Goal: Information Seeking & Learning: Learn about a topic

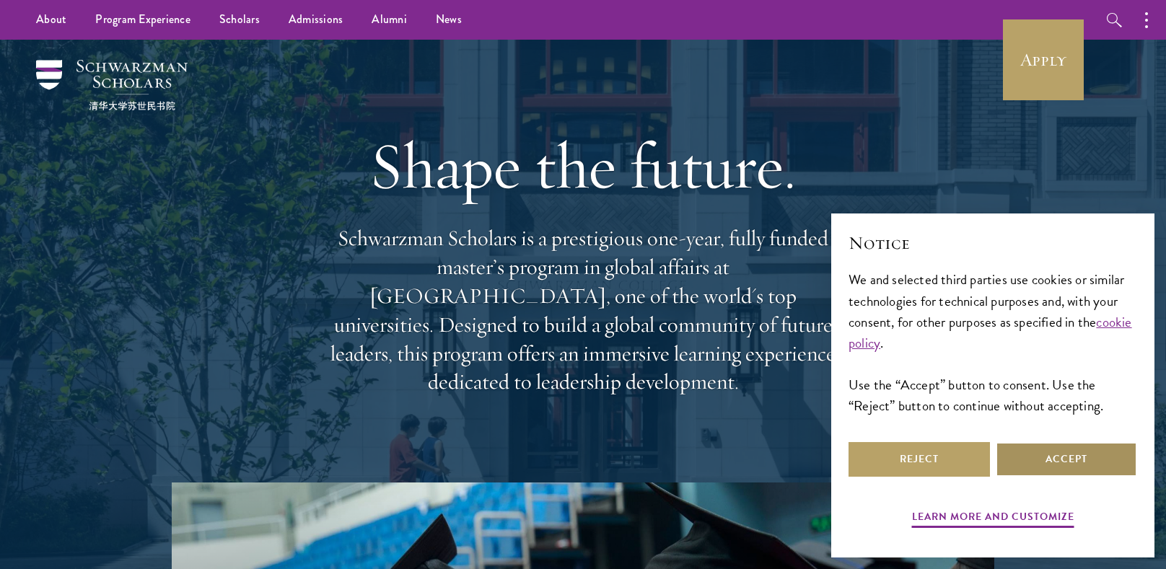
click at [1033, 469] on button "Accept" at bounding box center [1066, 459] width 141 height 35
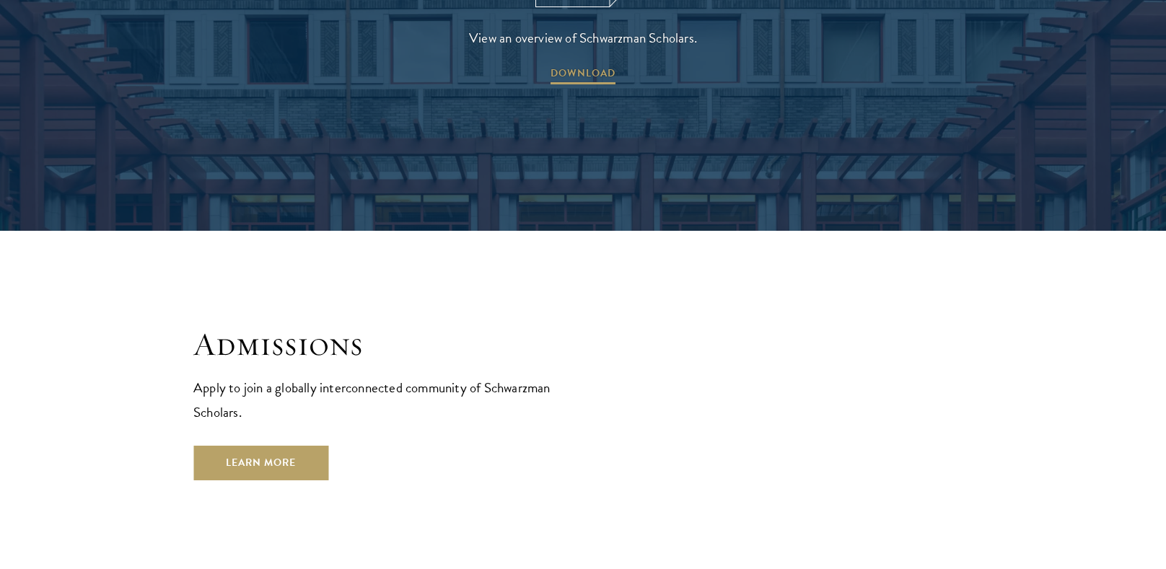
scroll to position [2359, 0]
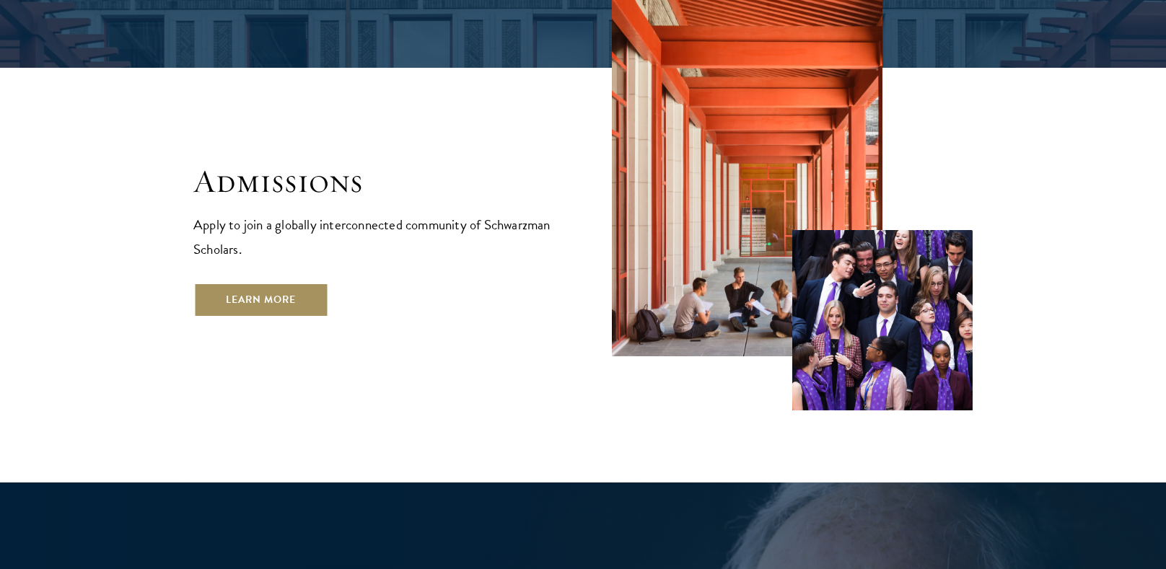
click at [282, 283] on link "Learn More" at bounding box center [260, 300] width 135 height 35
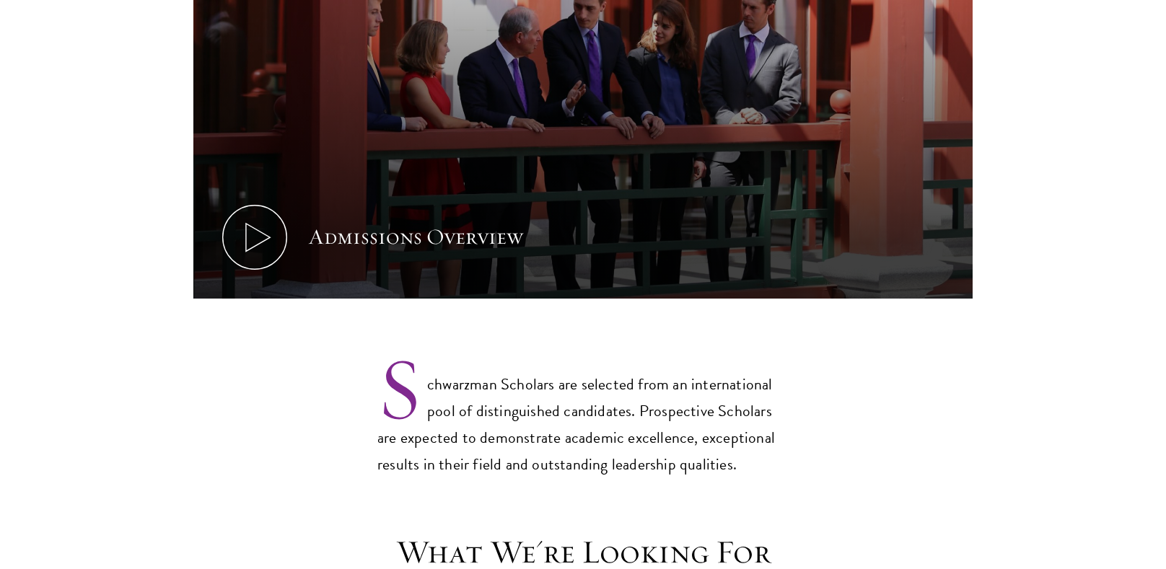
scroll to position [904, 0]
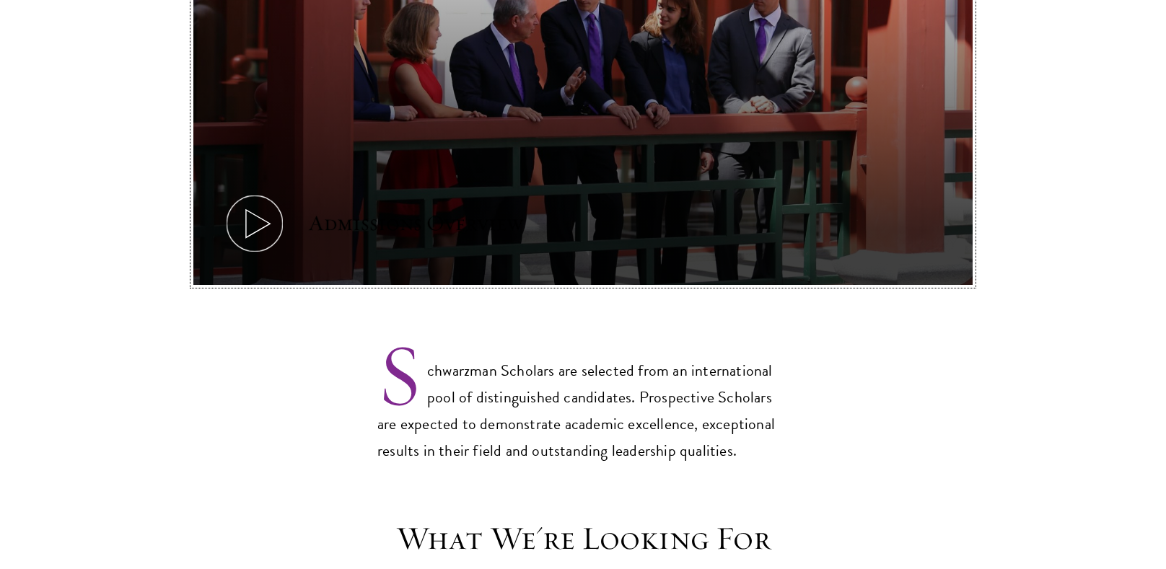
click at [261, 222] on icon at bounding box center [254, 223] width 65 height 65
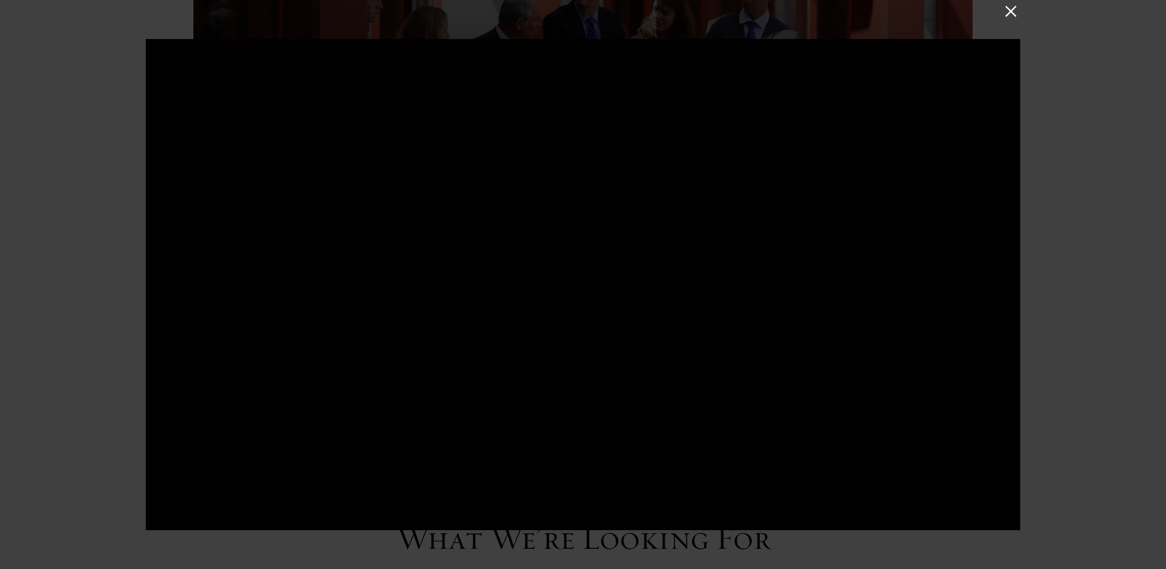
click at [1014, 15] on button at bounding box center [1011, 10] width 19 height 19
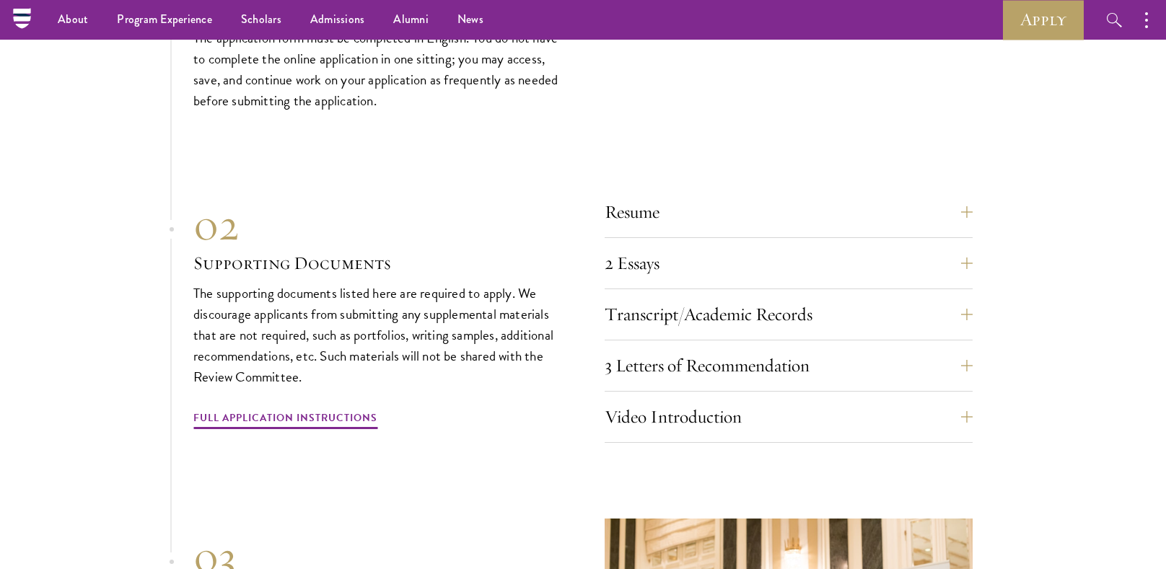
scroll to position [4823, 0]
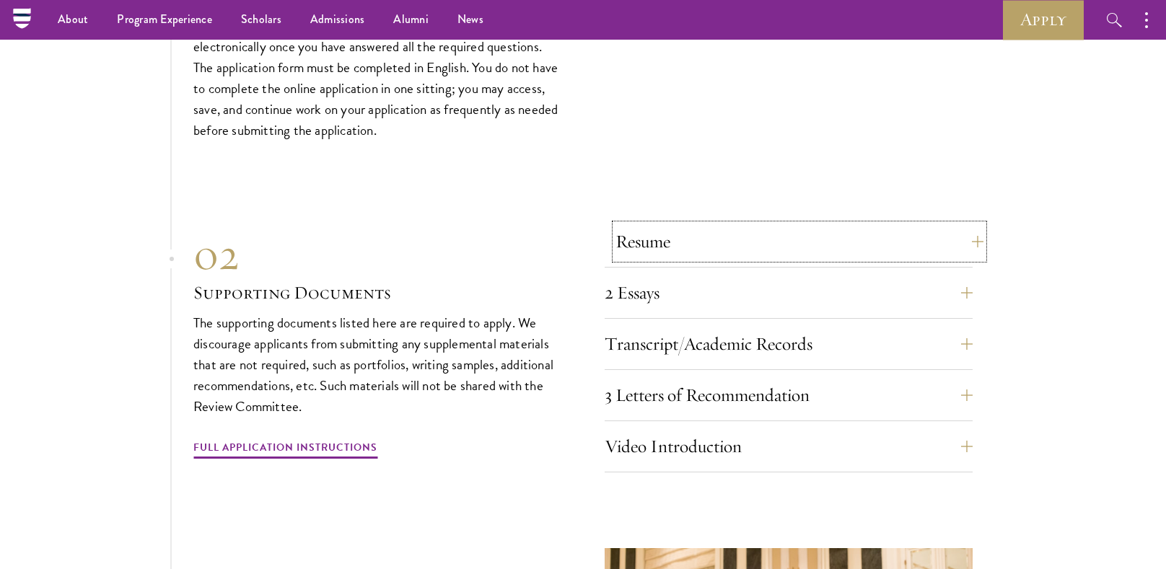
click at [725, 235] on button "Resume" at bounding box center [800, 241] width 368 height 35
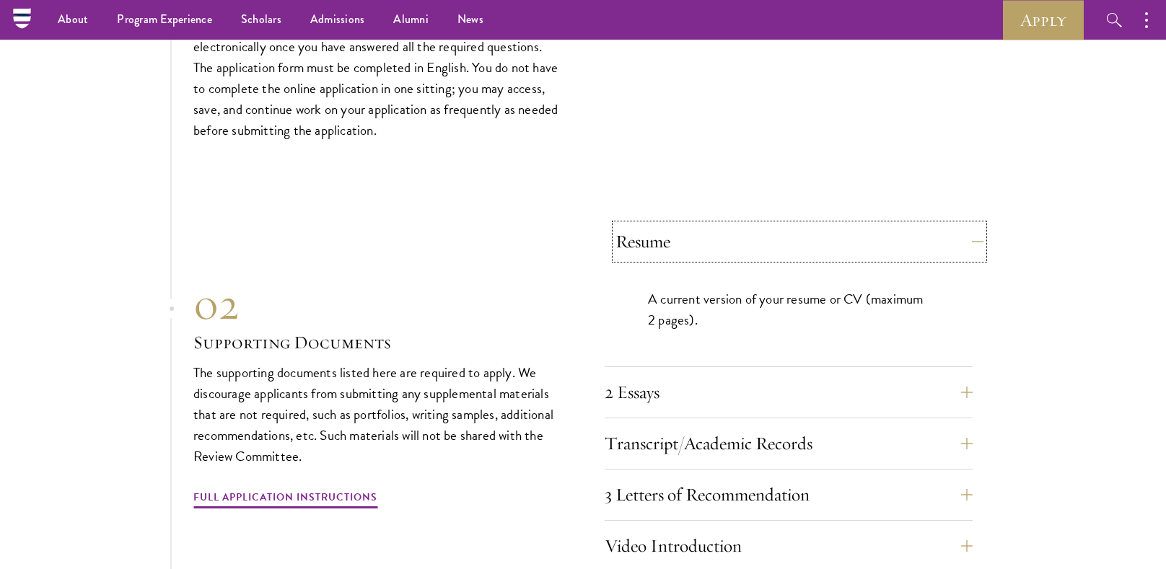
drag, startPoint x: 725, startPoint y: 235, endPoint x: 712, endPoint y: 248, distance: 18.4
click at [724, 235] on button "Resume" at bounding box center [800, 241] width 368 height 35
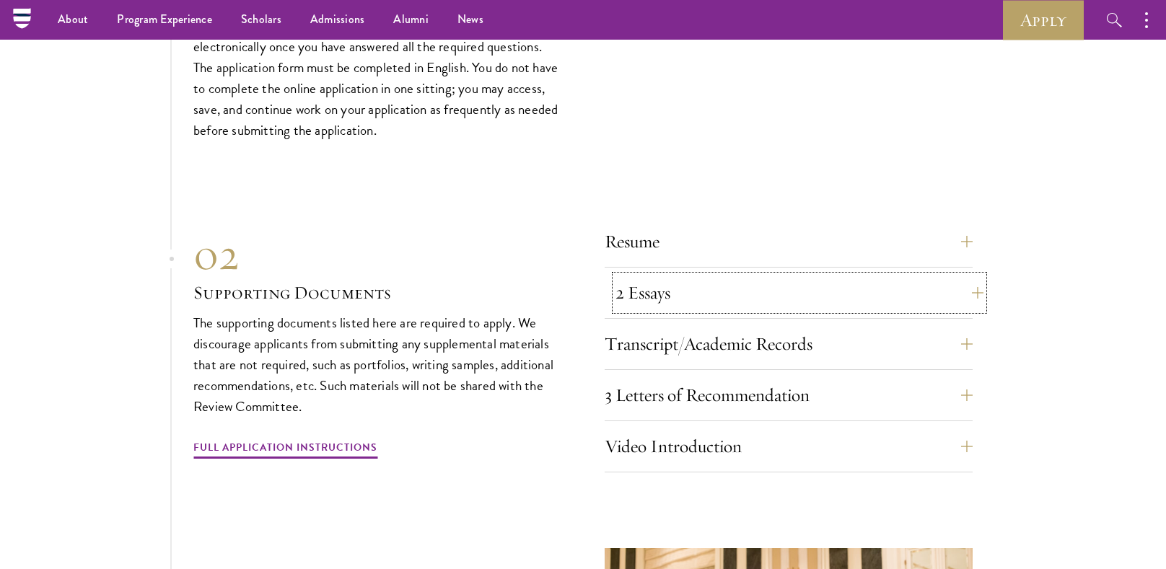
click at [667, 285] on button "2 Essays" at bounding box center [800, 293] width 368 height 35
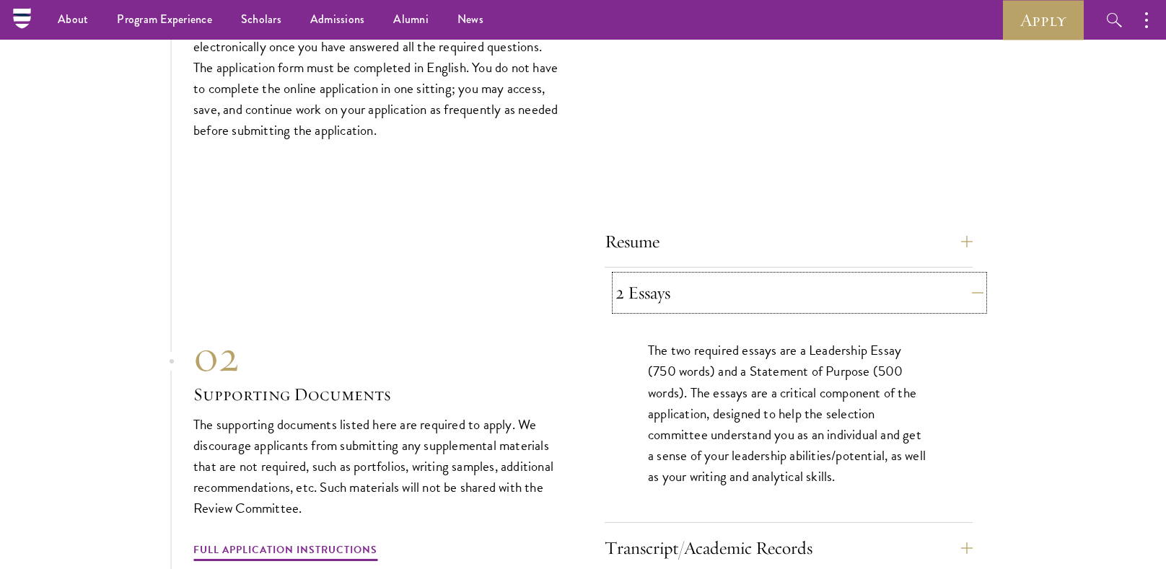
click at [660, 285] on button "2 Essays" at bounding box center [800, 293] width 368 height 35
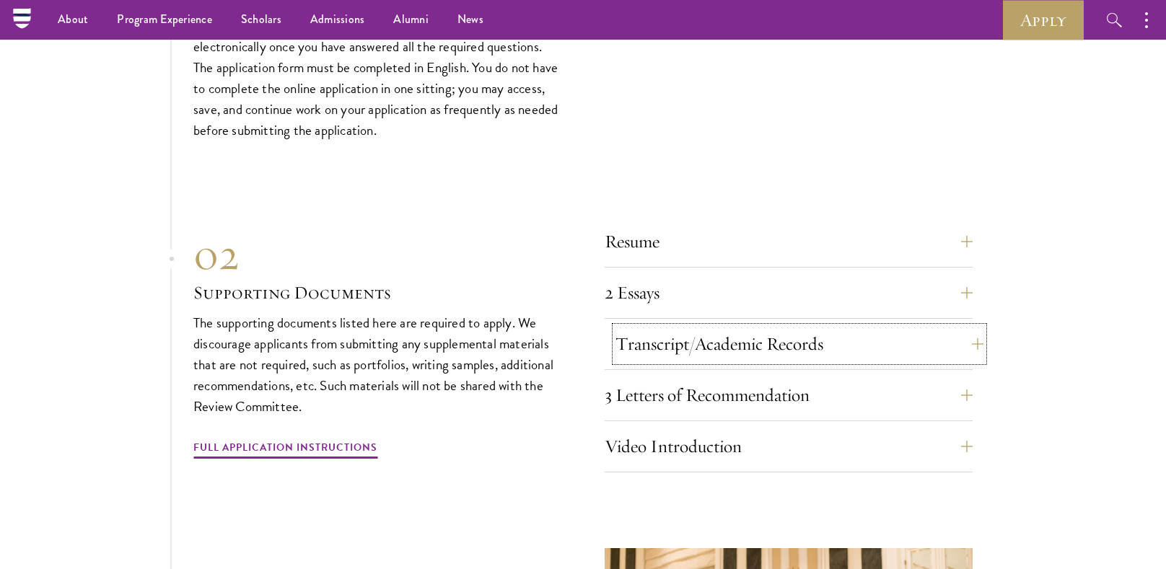
click at [670, 327] on button "Transcript/Academic Records" at bounding box center [800, 344] width 368 height 35
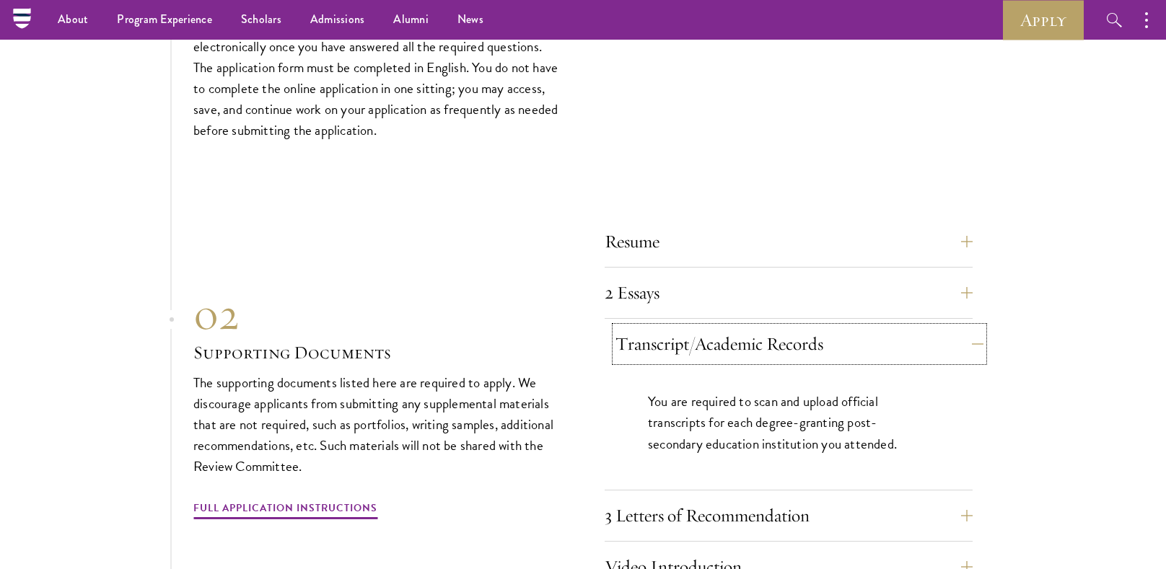
click at [666, 327] on button "Transcript/Academic Records" at bounding box center [800, 344] width 368 height 35
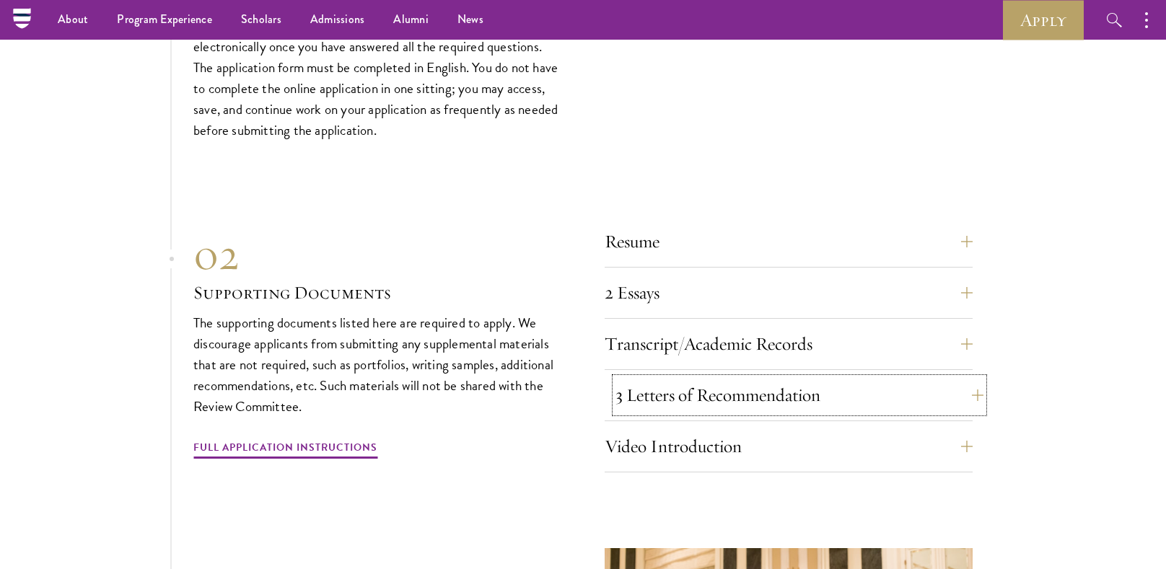
click at [668, 391] on button "3 Letters of Recommendation" at bounding box center [800, 395] width 368 height 35
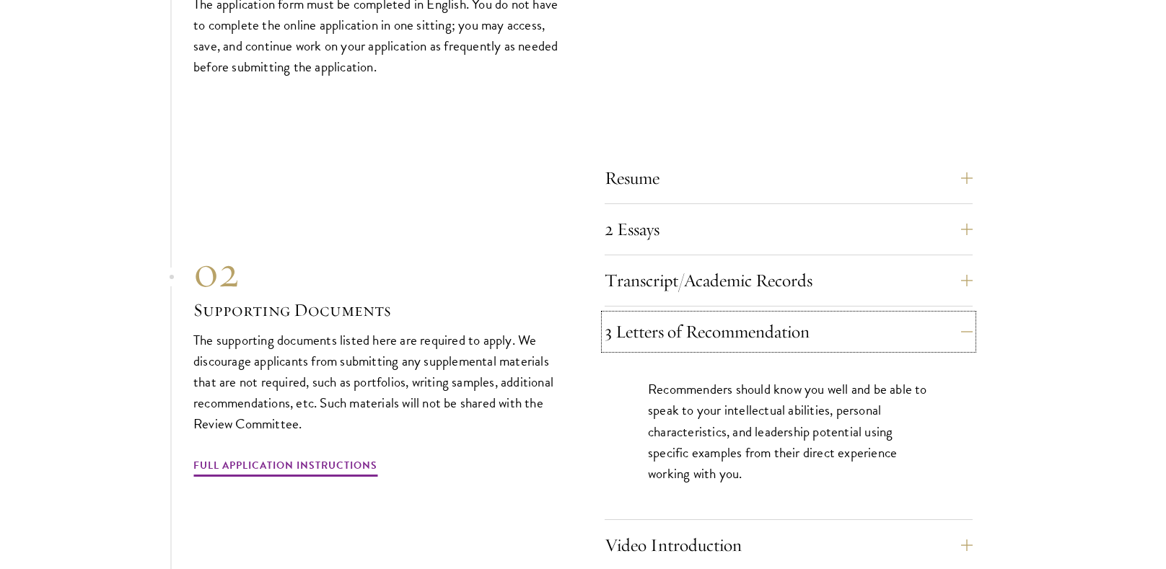
scroll to position [4891, 0]
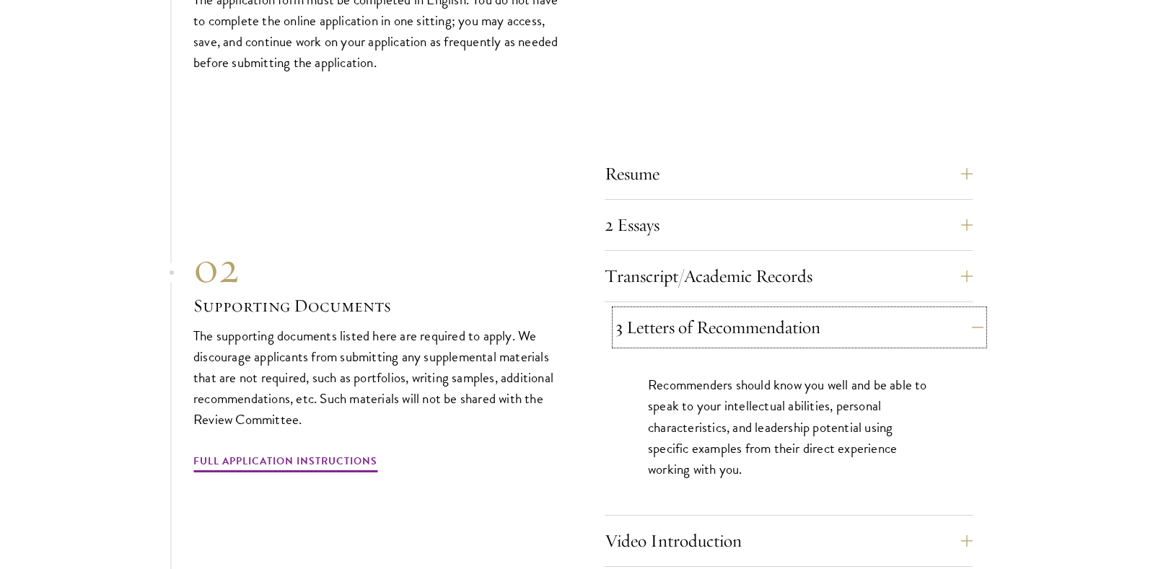
click at [642, 323] on button "3 Letters of Recommendation" at bounding box center [800, 327] width 368 height 35
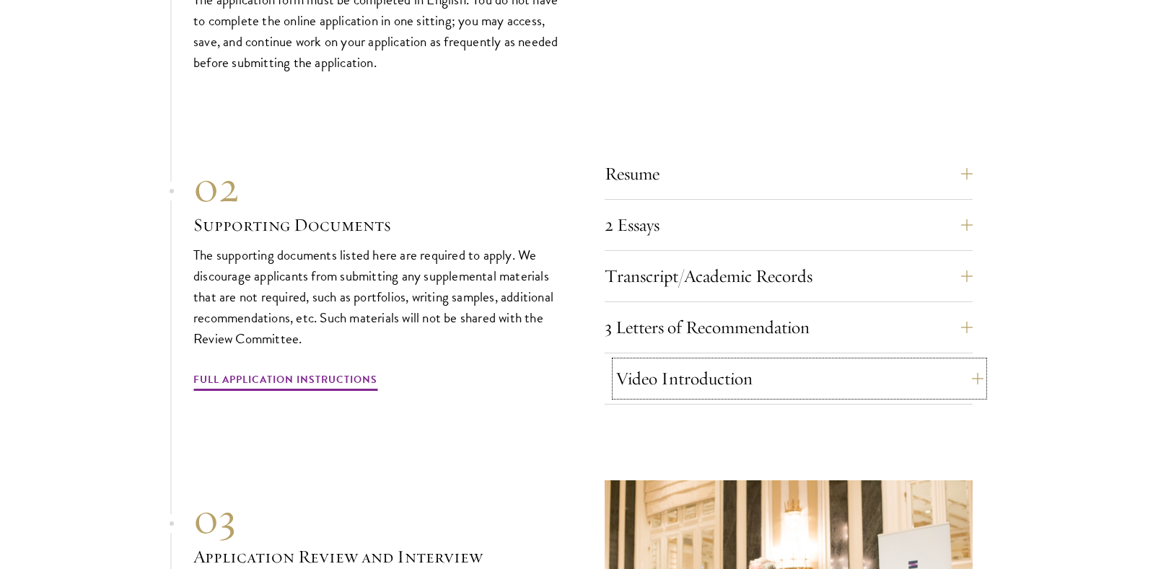
click at [641, 362] on button "Video Introduction" at bounding box center [800, 379] width 368 height 35
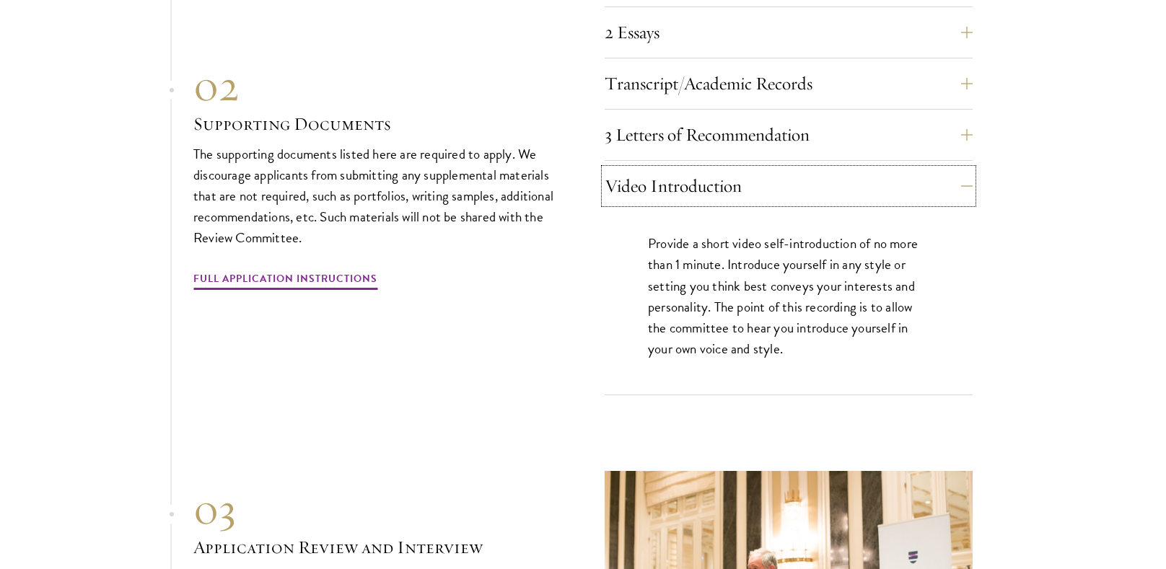
scroll to position [5113, 0]
